Goal: Information Seeking & Learning: Learn about a topic

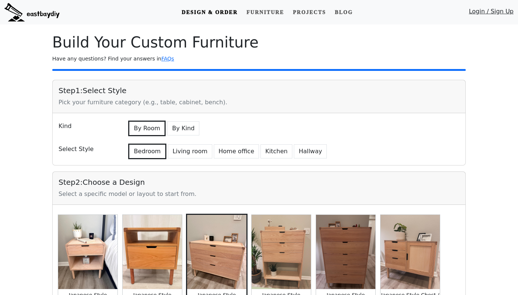
scroll to position [1487, 0]
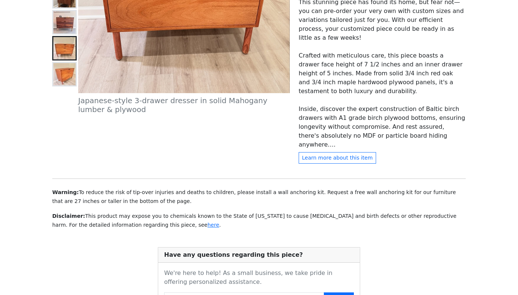
scroll to position [266, 0]
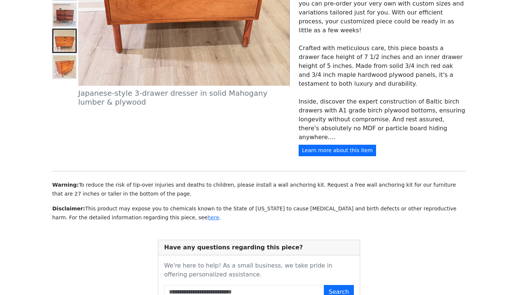
click at [358, 156] on button "Learn more about this item" at bounding box center [337, 150] width 77 height 11
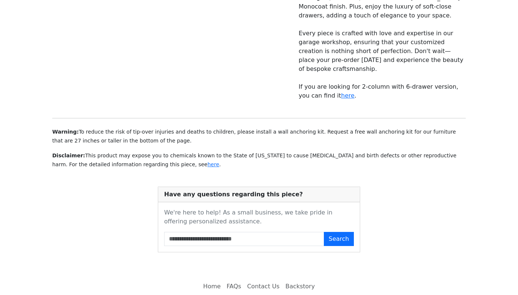
scroll to position [435, 0]
click at [296, 279] on link "Backstory" at bounding box center [300, 286] width 35 height 15
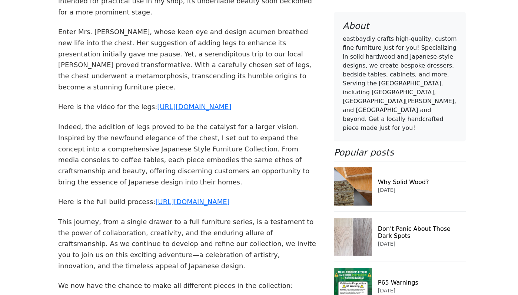
scroll to position [581, 0]
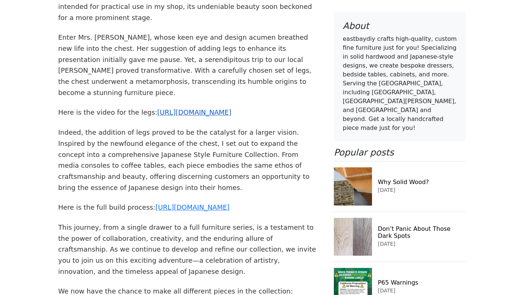
click at [231, 108] on link "https://www.instagram.com/reel/C1tGu8ZLVi6/" at bounding box center [194, 112] width 74 height 8
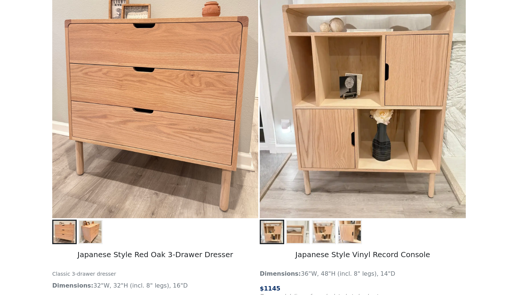
scroll to position [587, 0]
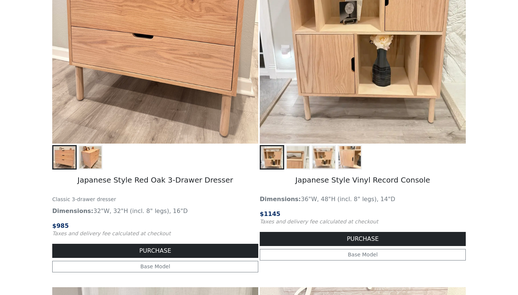
click at [90, 155] on img at bounding box center [90, 157] width 22 height 22
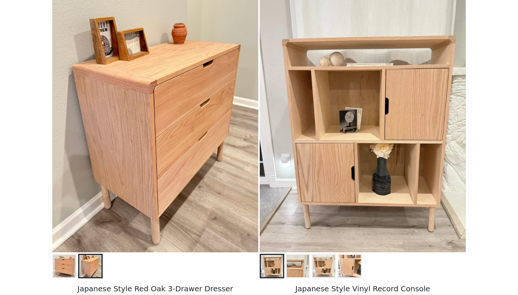
scroll to position [479, 0]
